Goal: Task Accomplishment & Management: Complete application form

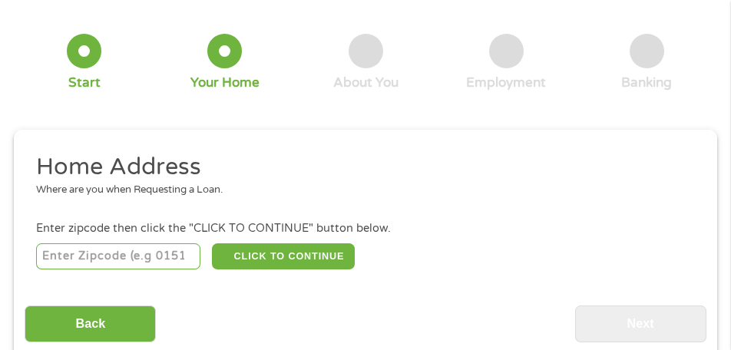
scroll to position [160, 0]
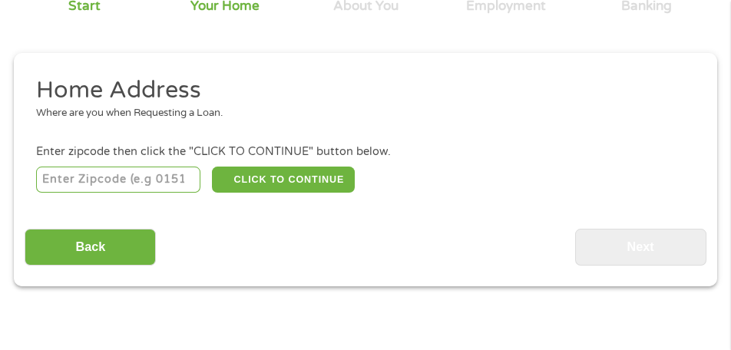
click at [140, 181] on input "number" at bounding box center [118, 180] width 165 height 26
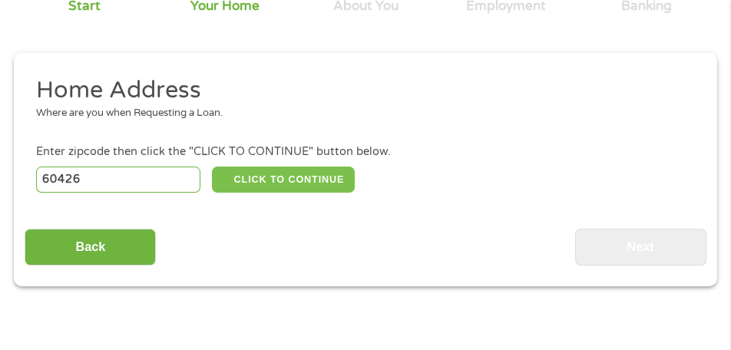
type input "60426"
click at [309, 177] on button "CLICK TO CONTINUE" at bounding box center [283, 180] width 143 height 26
type input "60426"
type input "[PERSON_NAME]"
select select "[US_STATE]"
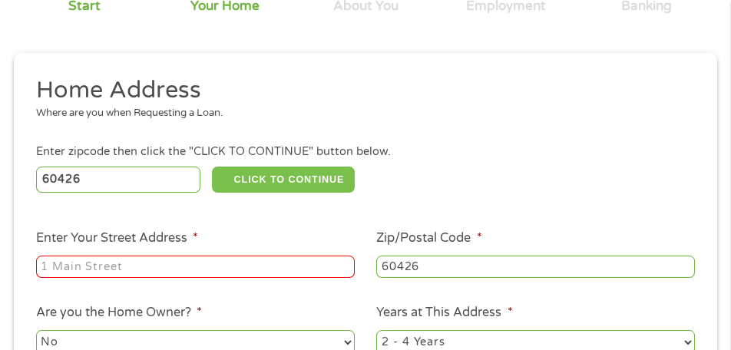
scroll to position [237, 0]
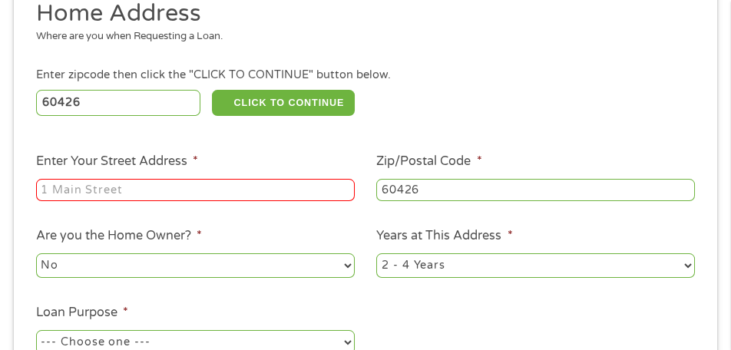
click at [74, 201] on input "Enter Your Street Address *" at bounding box center [195, 190] width 319 height 23
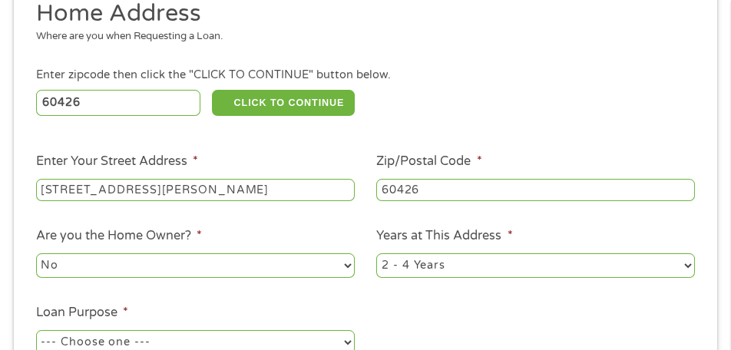
scroll to position [314, 0]
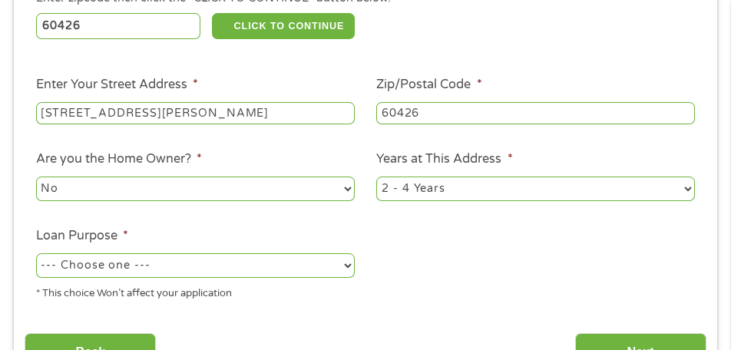
type input "[STREET_ADDRESS][PERSON_NAME]"
click at [131, 190] on select "No Yes" at bounding box center [195, 189] width 319 height 25
select select "yes"
click at [36, 183] on select "No Yes" at bounding box center [195, 189] width 319 height 25
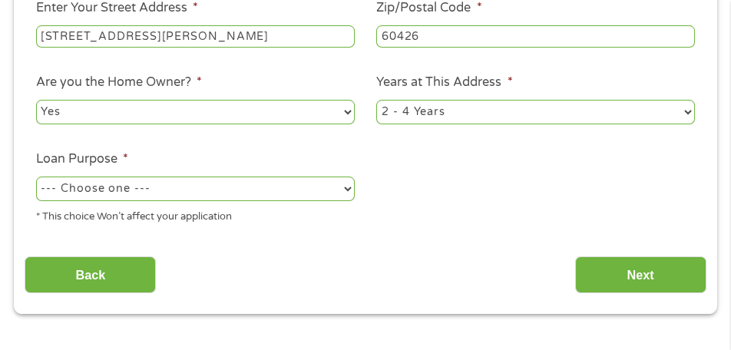
click at [180, 201] on select "--- Choose one --- Pay Bills Debt Consolidation Home Improvement Major Purchase…" at bounding box center [195, 189] width 319 height 25
select select "paybills"
click at [36, 190] on select "--- Choose one --- Pay Bills Debt Consolidation Home Improvement Major Purchase…" at bounding box center [195, 189] width 319 height 25
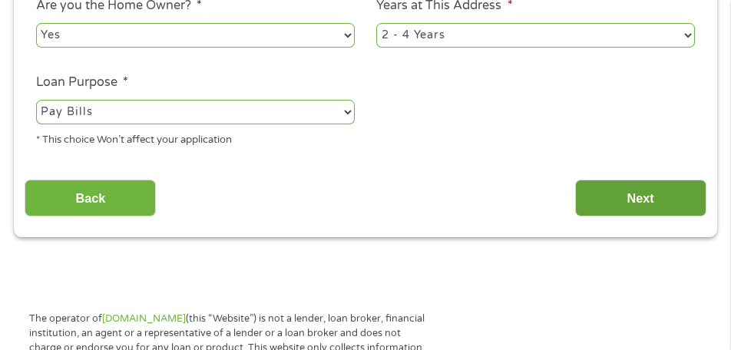
click at [631, 211] on input "Next" at bounding box center [640, 199] width 131 height 38
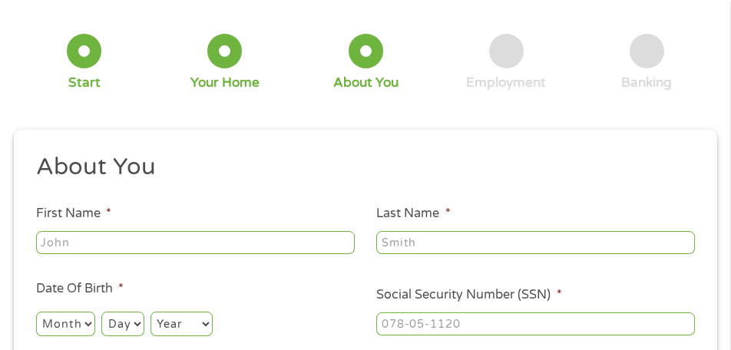
scroll to position [160, 0]
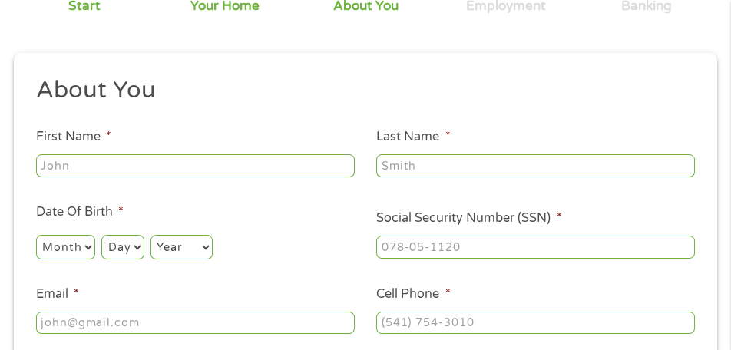
click at [148, 177] on input "First Name *" at bounding box center [195, 165] width 319 height 23
type input "[PERSON_NAME]"
drag, startPoint x: 243, startPoint y: 182, endPoint x: 255, endPoint y: 167, distance: 18.6
click at [376, 177] on input "Last Name *" at bounding box center [535, 165] width 319 height 23
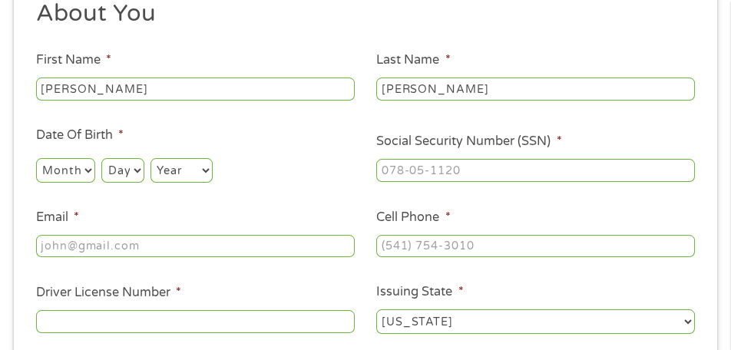
type input "[PERSON_NAME]"
click at [123, 235] on input "Email *" at bounding box center [195, 246] width 319 height 23
type input "[EMAIL_ADDRESS][DOMAIN_NAME]"
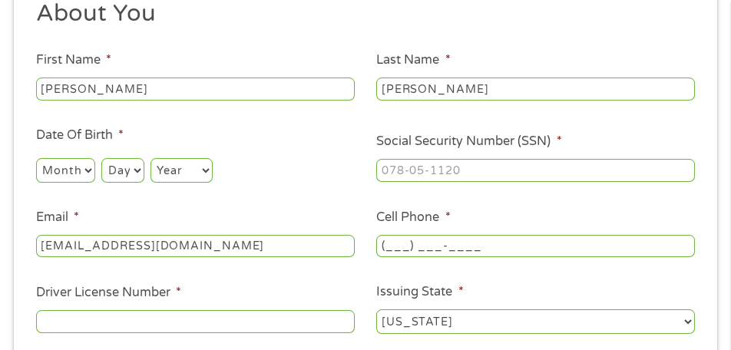
click at [376, 235] on input "(___) ___-____" at bounding box center [535, 246] width 319 height 23
type input "[PHONE_NUMBER]"
click at [95, 158] on select "Month 1 2 3 4 5 6 7 8 9 10 11 12" at bounding box center [65, 170] width 59 height 25
select select "5"
click at [95, 158] on select "Month 1 2 3 4 5 6 7 8 9 10 11 12" at bounding box center [65, 170] width 59 height 25
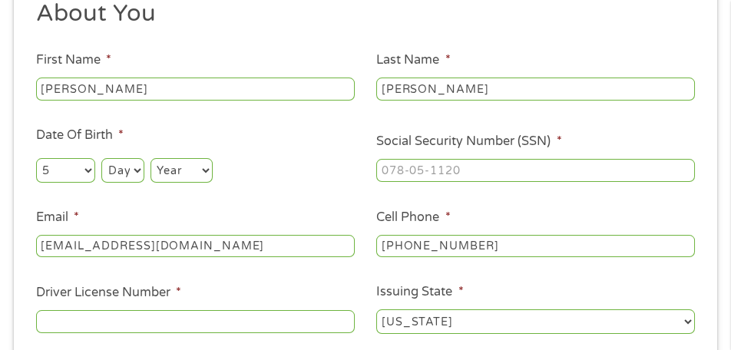
click at [144, 158] on select "Day 1 2 3 4 5 6 7 8 9 10 11 12 13 14 15 16 17 18 19 20 21 22 23 24 25 26 27 28 …" at bounding box center [122, 170] width 42 height 25
select select "18"
click at [144, 158] on select "Day 1 2 3 4 5 6 7 8 9 10 11 12 13 14 15 16 17 18 19 20 21 22 23 24 25 26 27 28 …" at bounding box center [122, 170] width 42 height 25
click at [213, 158] on select "Year [DATE] 2006 2005 2004 2003 2002 2001 2000 1999 1998 1997 1996 1995 1994 19…" at bounding box center [181, 170] width 62 height 25
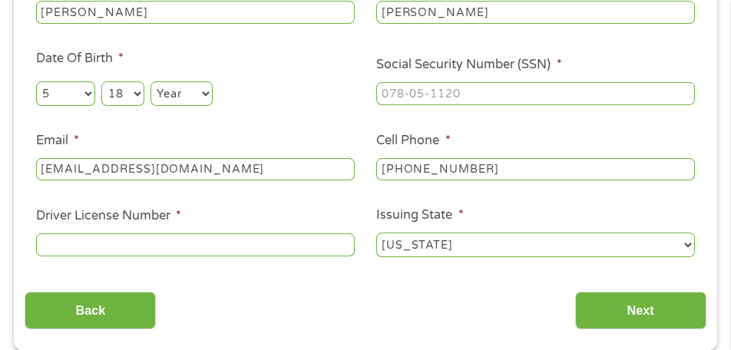
scroll to position [237, 0]
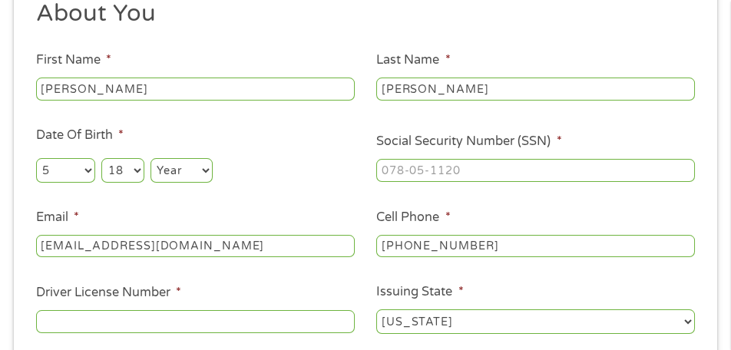
click at [213, 158] on select "Year [DATE] 2006 2005 2004 2003 2002 2001 2000 1999 1998 1997 1996 1995 1994 19…" at bounding box center [181, 170] width 62 height 25
select select "1953"
click at [213, 158] on select "Year [DATE] 2006 2005 2004 2003 2002 2001 2000 1999 1998 1997 1996 1995 1994 19…" at bounding box center [181, 170] width 62 height 25
click at [355, 310] on input "Driver License Number *" at bounding box center [195, 321] width 319 height 23
type input "S53020152143"
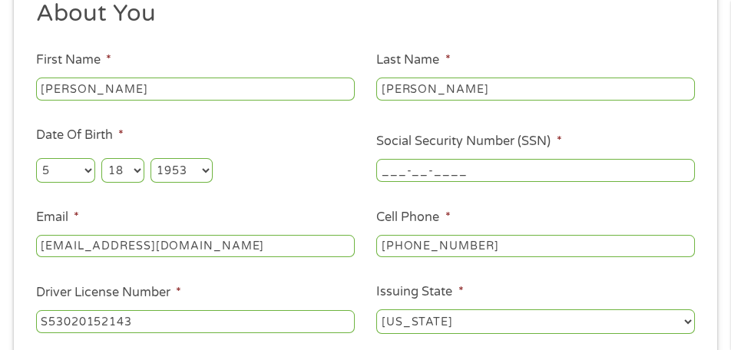
click at [636, 159] on input "___-__-____" at bounding box center [535, 170] width 319 height 23
type input "346-48-1810"
click at [144, 158] on select "Day 1 2 3 4 5 6 7 8 9 10 11 12 13 14 15 16 17 18 19 20 21 22 23 24 25 26 27 28 …" at bounding box center [122, 170] width 42 height 25
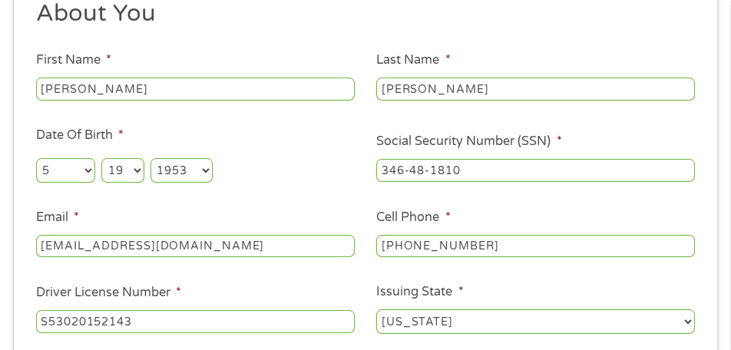
click at [144, 158] on select "Day 1 2 3 4 5 6 7 8 9 10 11 12 13 14 15 16 17 18 19 20 21 22 23 24 25 26 27 28 …" at bounding box center [122, 170] width 42 height 25
drag, startPoint x: 448, startPoint y: 108, endPoint x: 444, endPoint y: 100, distance: 9.6
click at [144, 158] on select "Day 1 2 3 4 5 6 7 8 9 10 11 12 13 14 15 16 17 18 19 20 21 22 23 24 25 26 27 28 …" at bounding box center [122, 170] width 42 height 25
click at [355, 150] on div "Month Month 1 2 3 4 5 6 7 8 9 10 11 12 Day Day 1 2 3 4 5 6 7 8 9 10 11 12 13 14…" at bounding box center [195, 168] width 319 height 36
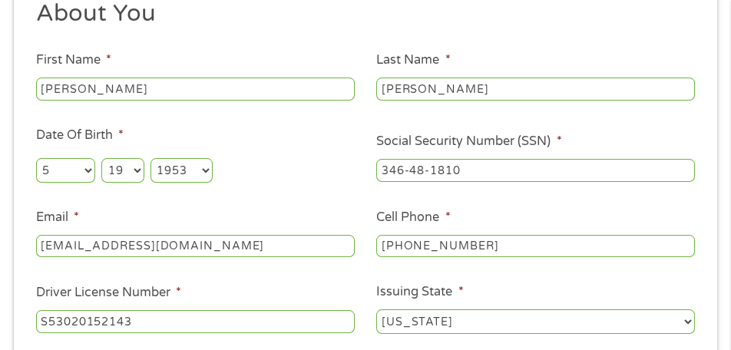
click at [144, 158] on select "Day 1 2 3 4 5 6 7 8 9 10 11 12 13 14 15 16 17 18 19 20 21 22 23 24 25 26 27 28 …" at bounding box center [122, 170] width 42 height 25
click at [95, 158] on select "Month 1 2 3 4 5 6 7 8 9 10 11 12" at bounding box center [65, 170] width 59 height 25
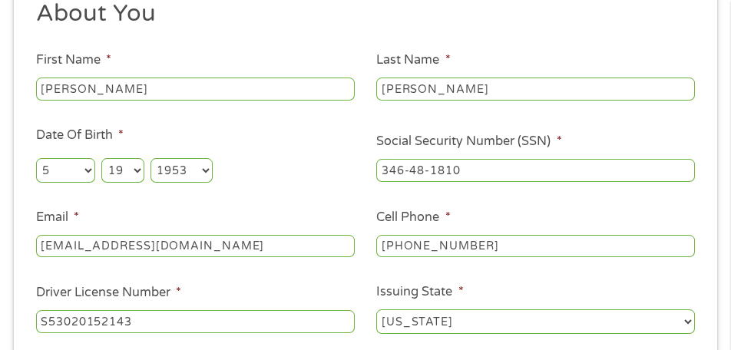
click at [95, 158] on select "Month 1 2 3 4 5 6 7 8 9 10 11 12" at bounding box center [65, 170] width 59 height 25
click at [144, 158] on select "Day 1 2 3 4 5 6 7 8 9 10 11 12 13 14 15 16 17 18 19 20 21 22 23 24 25 26 27 28 …" at bounding box center [122, 170] width 42 height 25
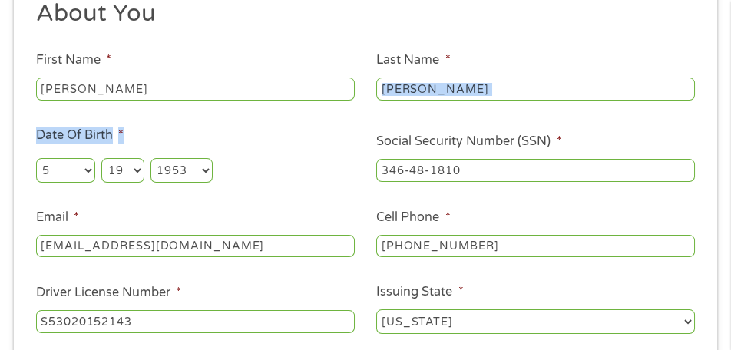
drag, startPoint x: 360, startPoint y: 99, endPoint x: 409, endPoint y: 113, distance: 51.0
click at [409, 113] on ul "About You This field is hidden when viewing the form Title * --- Choose one ---…" at bounding box center [365, 172] width 681 height 349
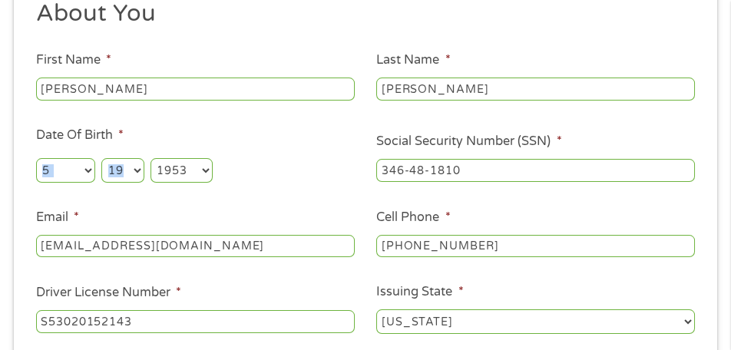
drag, startPoint x: 455, startPoint y: 104, endPoint x: 387, endPoint y: 114, distance: 69.1
click at [355, 150] on div "Month Month 1 2 3 4 5 6 7 8 9 10 11 12 Day Day 1 2 3 4 5 6 7 8 9 10 11 12 13 14…" at bounding box center [195, 168] width 319 height 36
click at [124, 127] on span "*" at bounding box center [119, 134] width 8 height 15
click at [124, 127] on span "*" at bounding box center [120, 134] width 5 height 15
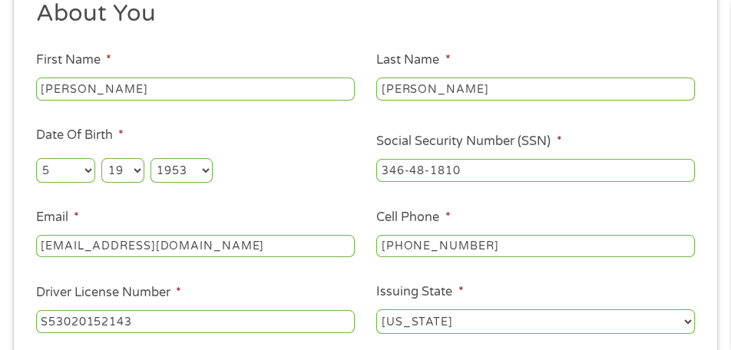
click at [365, 126] on li "Date Of Birth * Month Month 1 2 3 4 5 6 7 8 9 10 11 12 Day Day 1 2 3 4 5 6 7 8 …" at bounding box center [195, 156] width 341 height 60
click at [124, 127] on label "Date Of Birth *" at bounding box center [80, 135] width 88 height 16
click at [144, 158] on select "Day 1 2 3 4 5 6 7 8 9 10 11 12 13 14 15 16 17 18 19 20 21 22 23 24 25 26 27 28 …" at bounding box center [122, 170] width 42 height 25
select select "9"
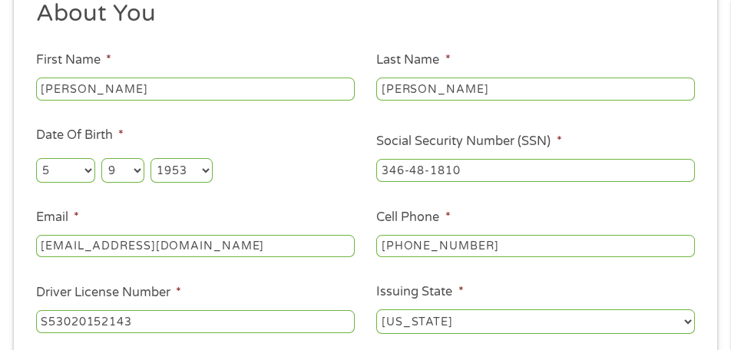
scroll to position [314, 0]
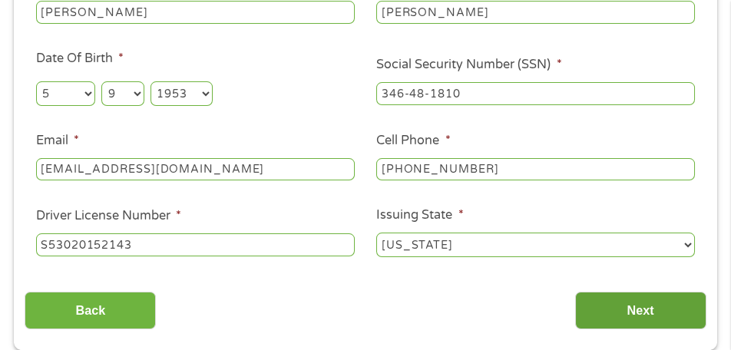
click at [643, 292] on input "Next" at bounding box center [640, 311] width 131 height 38
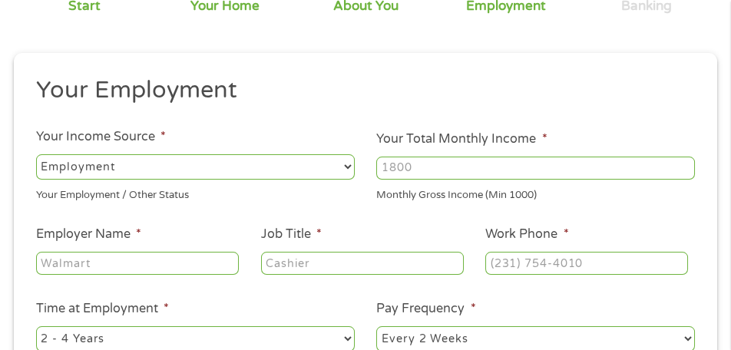
scroll to position [237, 0]
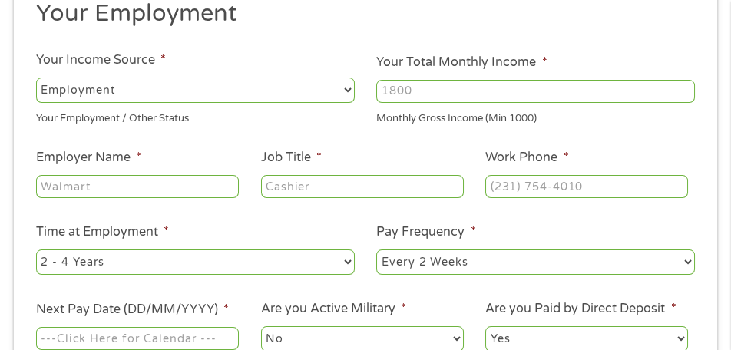
click at [218, 88] on select "--- Choose one --- Employment [DEMOGRAPHIC_DATA] Benefits" at bounding box center [195, 90] width 319 height 25
select select "benefits"
click at [36, 78] on select "--- Choose one --- Employment [DEMOGRAPHIC_DATA] Benefits" at bounding box center [195, 90] width 319 height 25
type input "Other"
type input "[PHONE_NUMBER]"
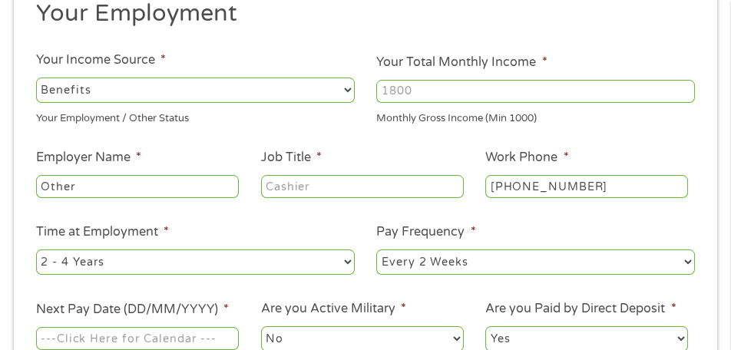
click at [463, 83] on input "Your Total Monthly Income *" at bounding box center [535, 91] width 319 height 23
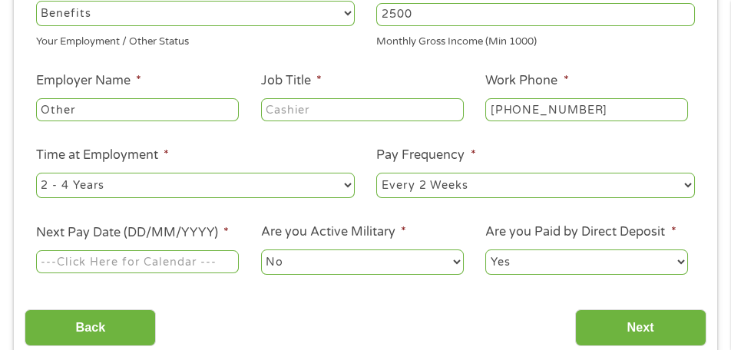
type input "2500"
click at [306, 121] on input "Job Title *" at bounding box center [362, 109] width 203 height 23
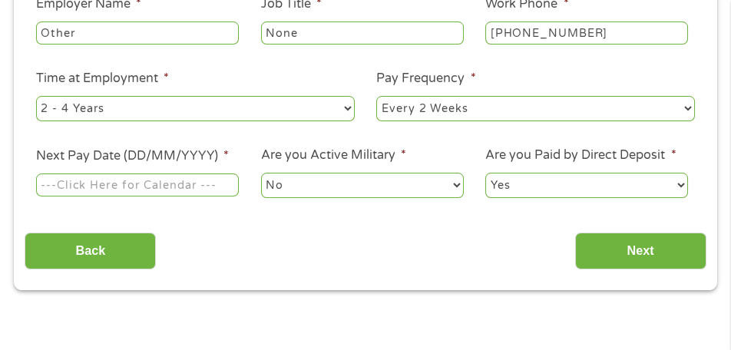
type input "None"
click at [205, 197] on input "Next Pay Date (DD/MM/YYYY) *" at bounding box center [137, 185] width 203 height 23
click at [203, 197] on input "Next Pay Date (DD/MM/YYYY) *" at bounding box center [137, 185] width 203 height 23
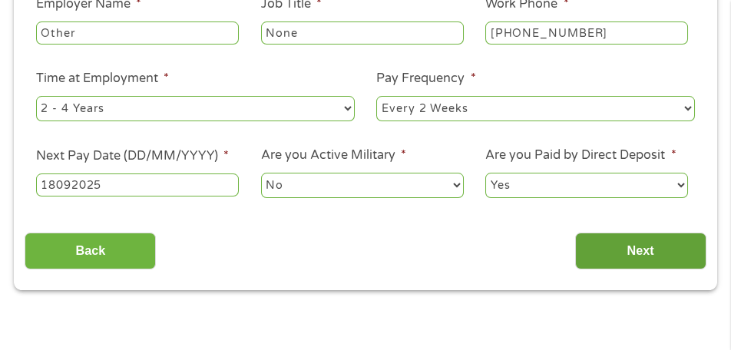
type input "18092025"
click at [654, 270] on input "Next" at bounding box center [640, 252] width 131 height 38
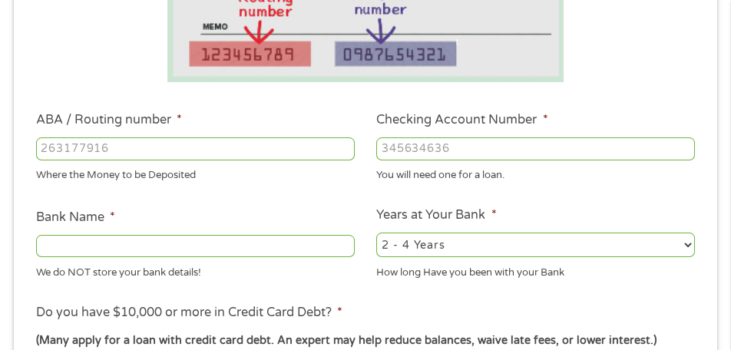
click at [200, 171] on div "Where the Money to be Deposited" at bounding box center [195, 173] width 319 height 21
click at [181, 148] on input "ABA / Routing number *" at bounding box center [195, 148] width 319 height 23
type input "271080862"
type input "[PERSON_NAME] C U"
type input "271080862"
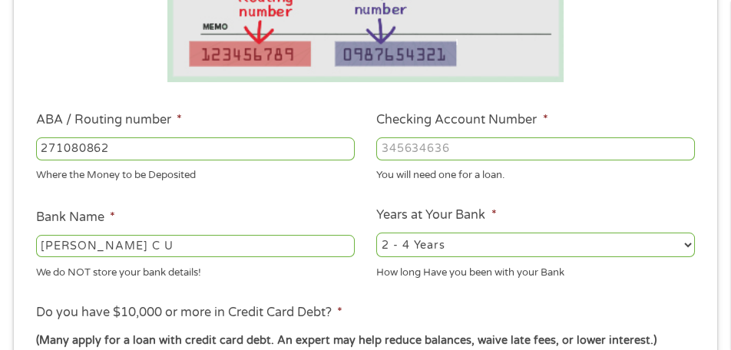
click at [489, 153] on input "Checking Account Number *" at bounding box center [535, 148] width 319 height 23
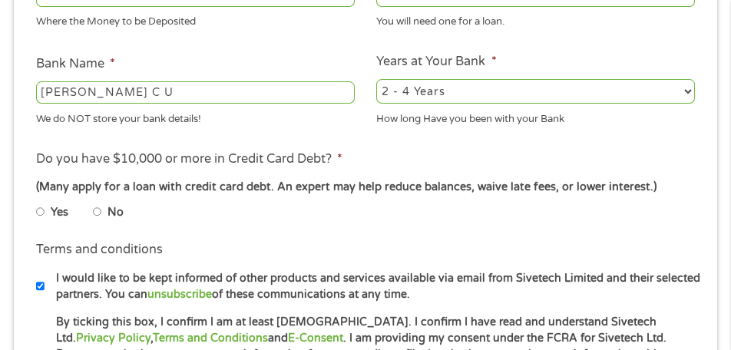
scroll to position [621, 0]
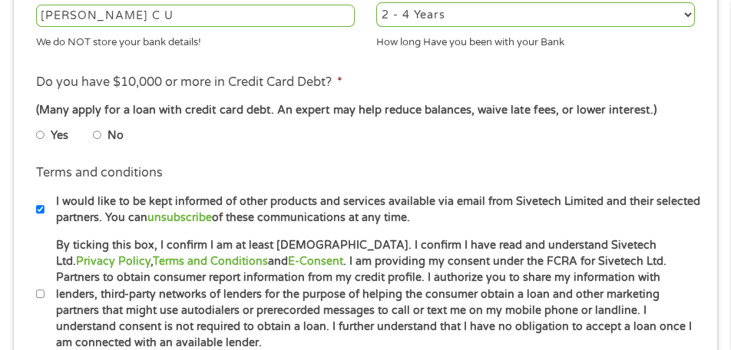
type input "03138700350"
click at [41, 144] on input "Yes" at bounding box center [40, 135] width 9 height 18
radio input "true"
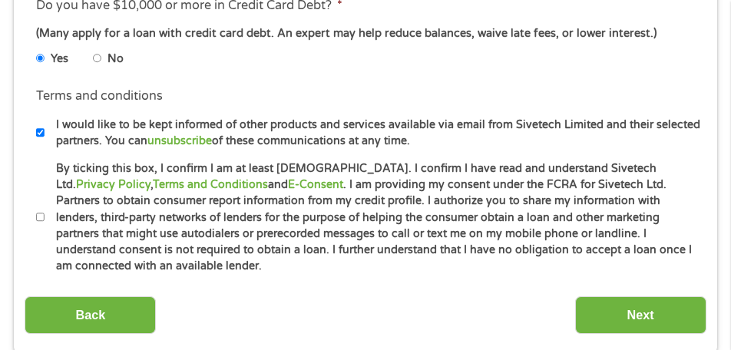
scroll to position [775, 0]
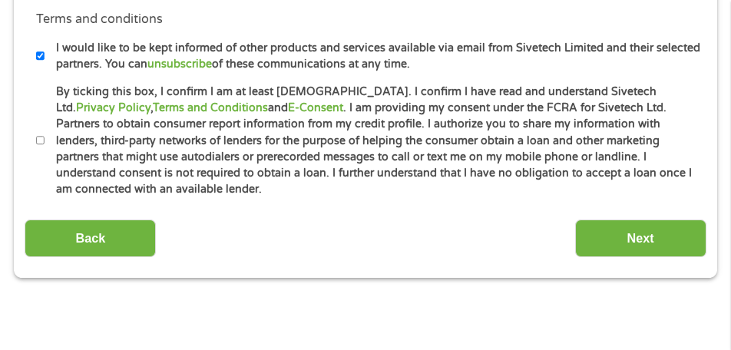
click at [36, 148] on input "By ticking this box, I confirm I am at least [DEMOGRAPHIC_DATA]. I confirm I ha…" at bounding box center [40, 140] width 9 height 18
checkbox input "true"
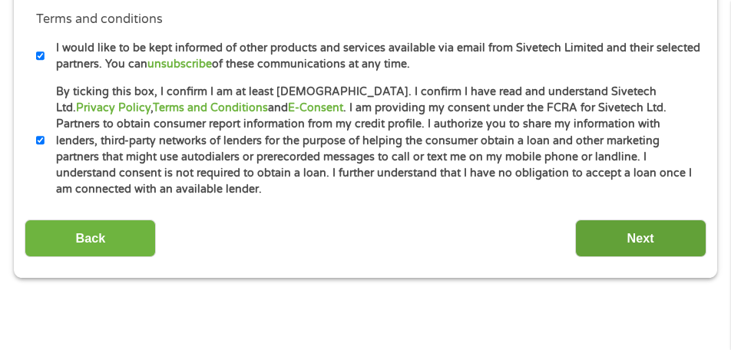
click at [648, 238] on input "Next" at bounding box center [640, 239] width 131 height 38
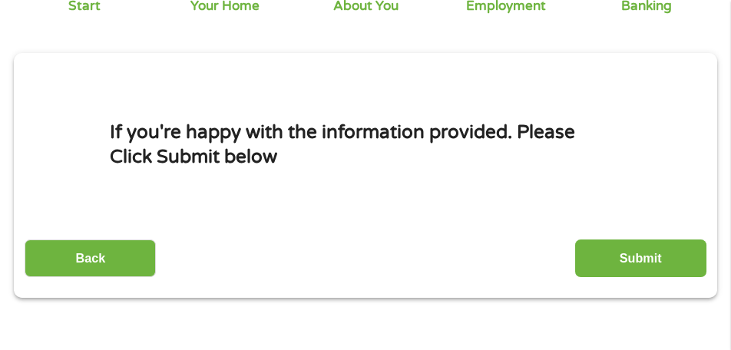
scroll to position [237, 0]
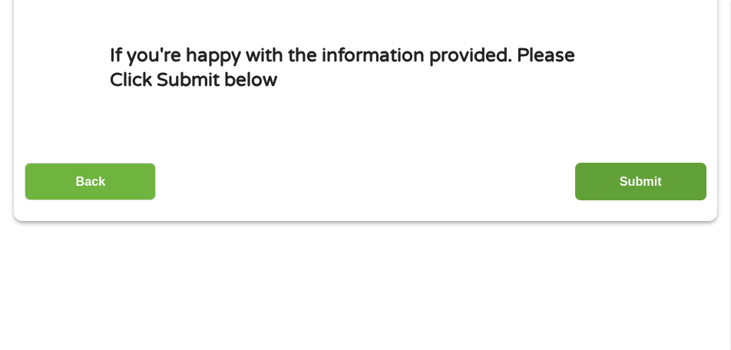
click at [662, 187] on input "Submit" at bounding box center [640, 182] width 131 height 38
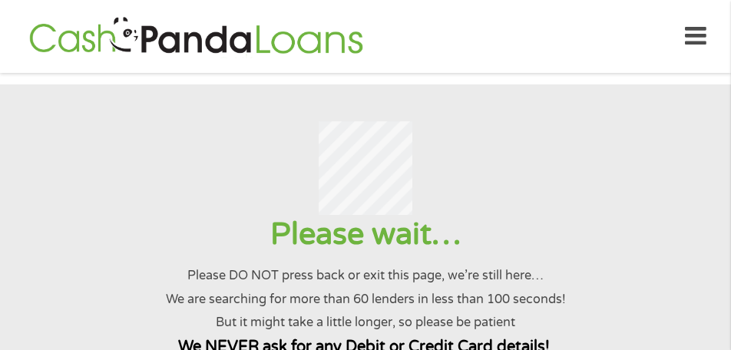
scroll to position [0, 0]
